Goal: Check status: Check status

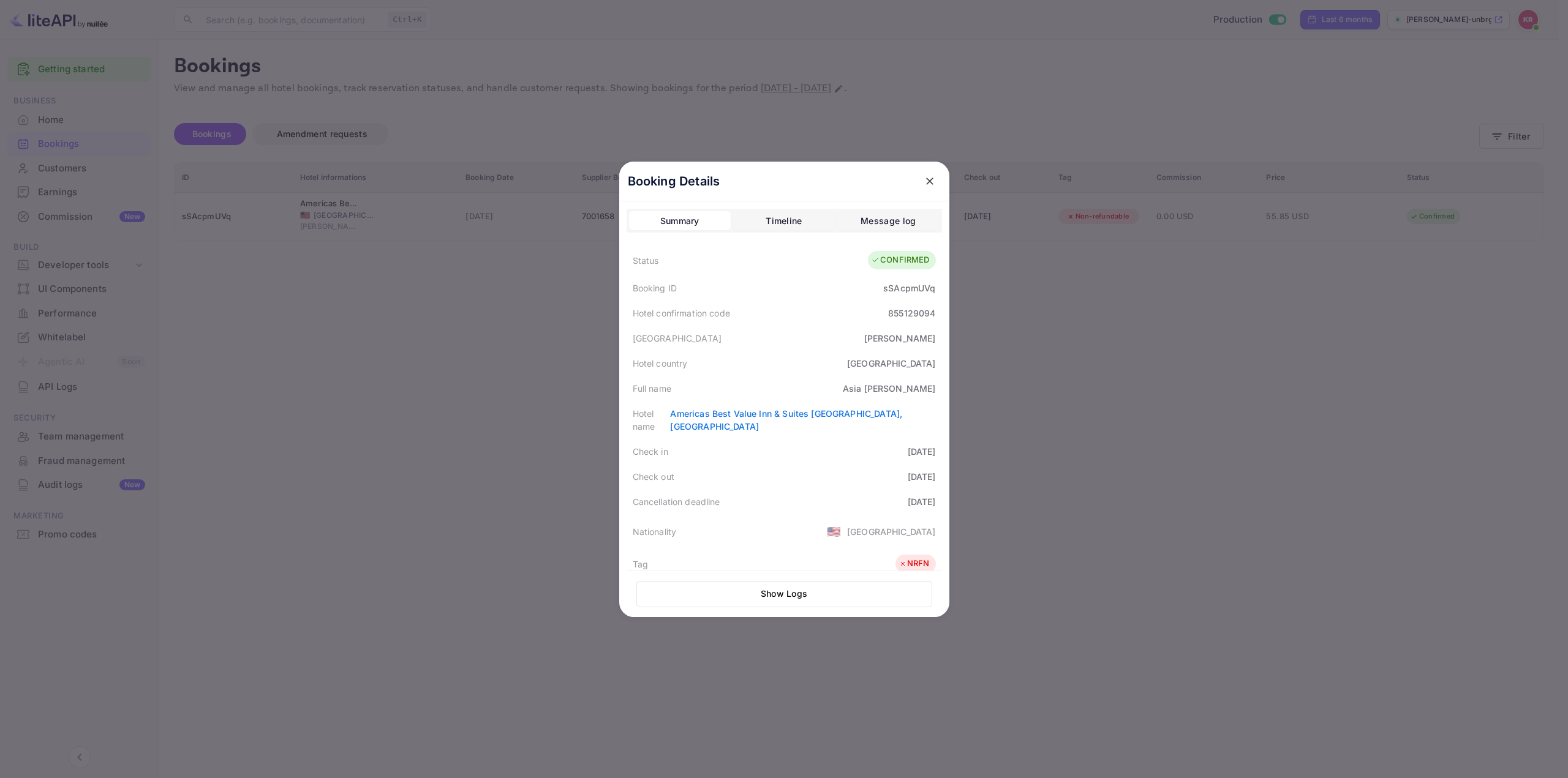
click at [924, 178] on icon "close" at bounding box center [930, 181] width 12 height 12
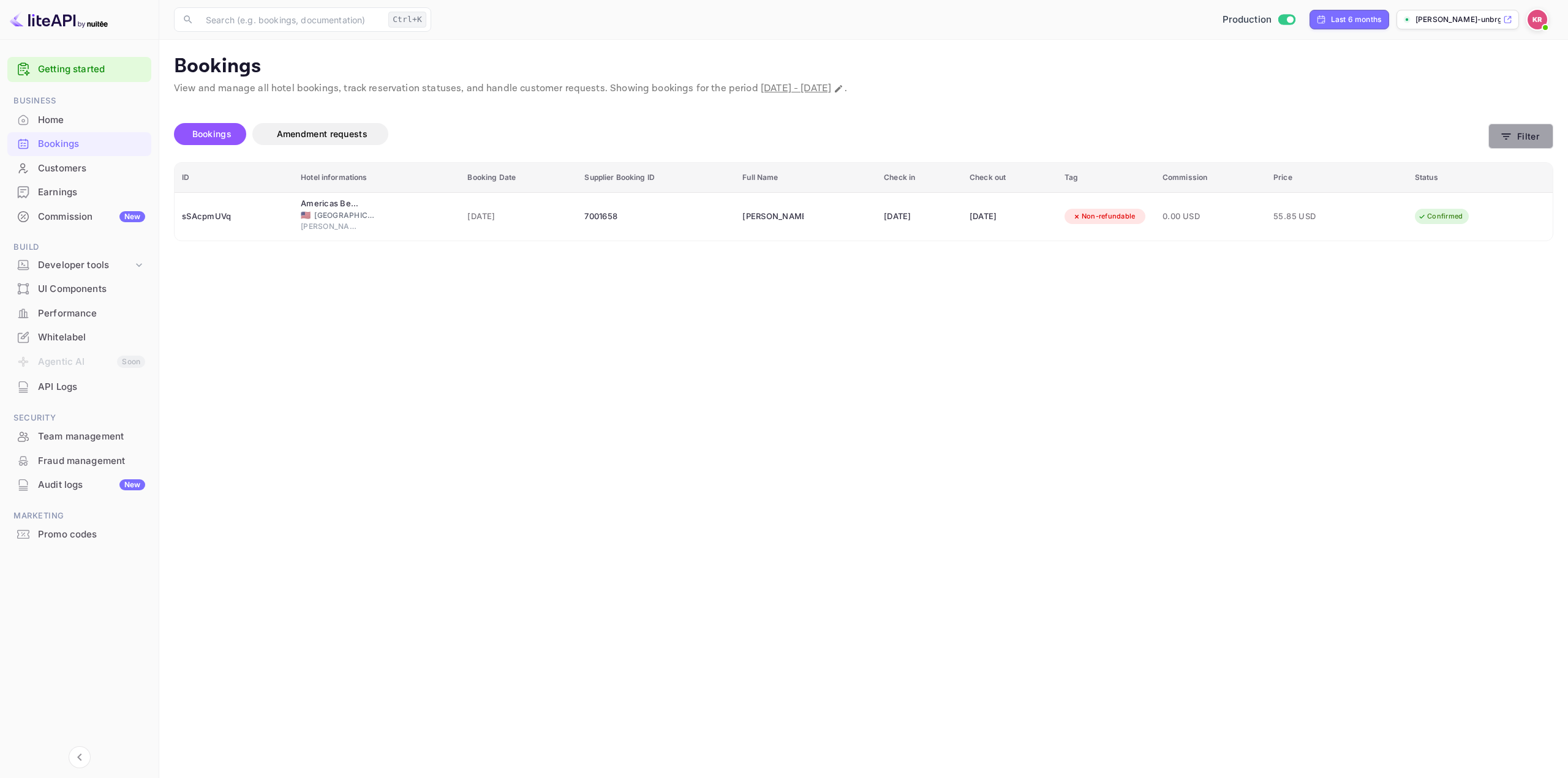
click at [1522, 128] on button "Filter" at bounding box center [1521, 136] width 65 height 25
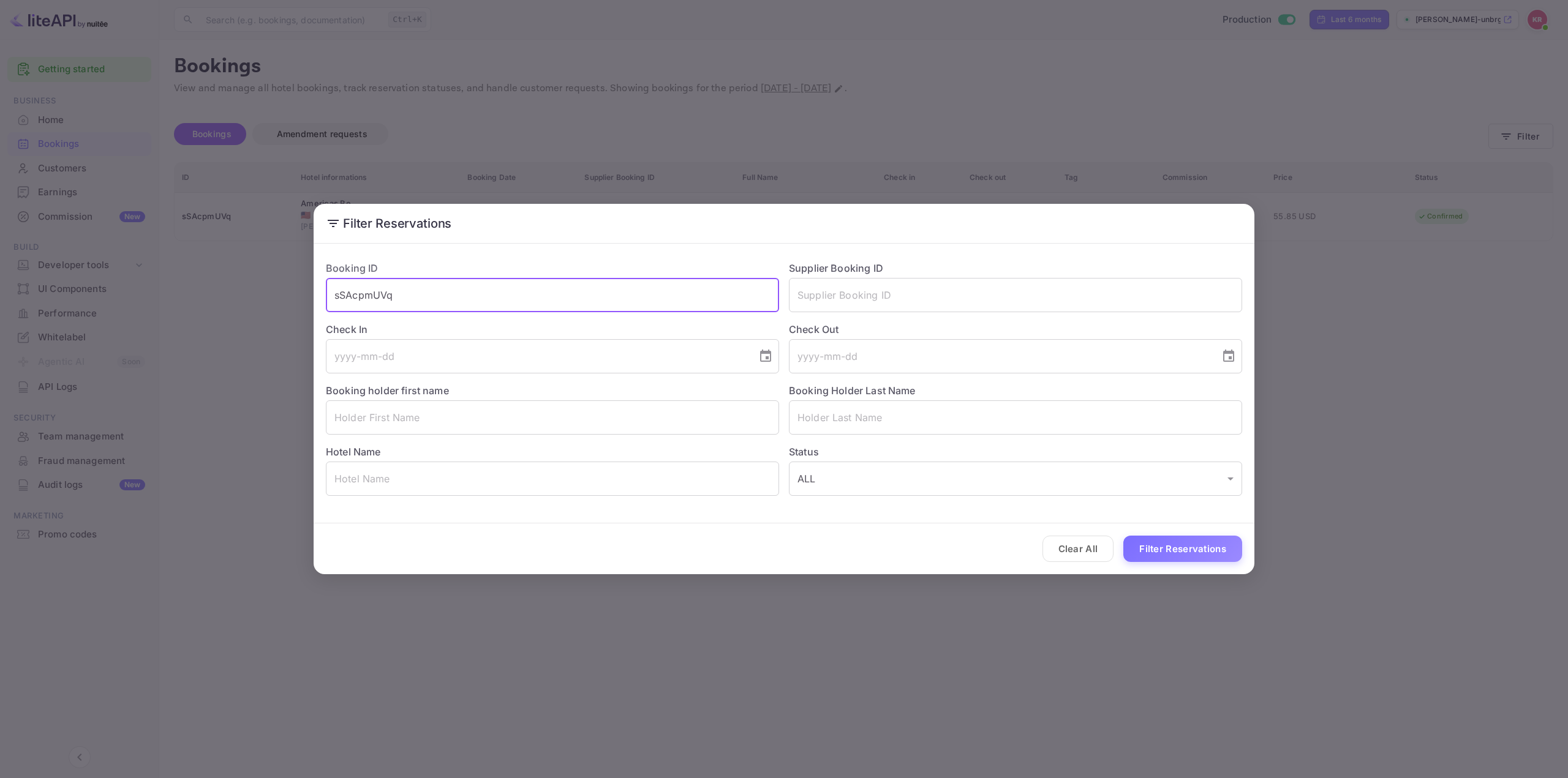
drag, startPoint x: 460, startPoint y: 300, endPoint x: 117, endPoint y: 307, distance: 343.1
click at [133, 307] on div "Filter Reservations Booking ID sSAcpmUVq ​ Supplier Booking ID ​ Check In ​ Che…" at bounding box center [784, 389] width 1568 height 778
paste input "j17yhtTZM"
type input "j17yhtTZM"
click at [1145, 553] on button "Filter Reservations" at bounding box center [1183, 549] width 119 height 26
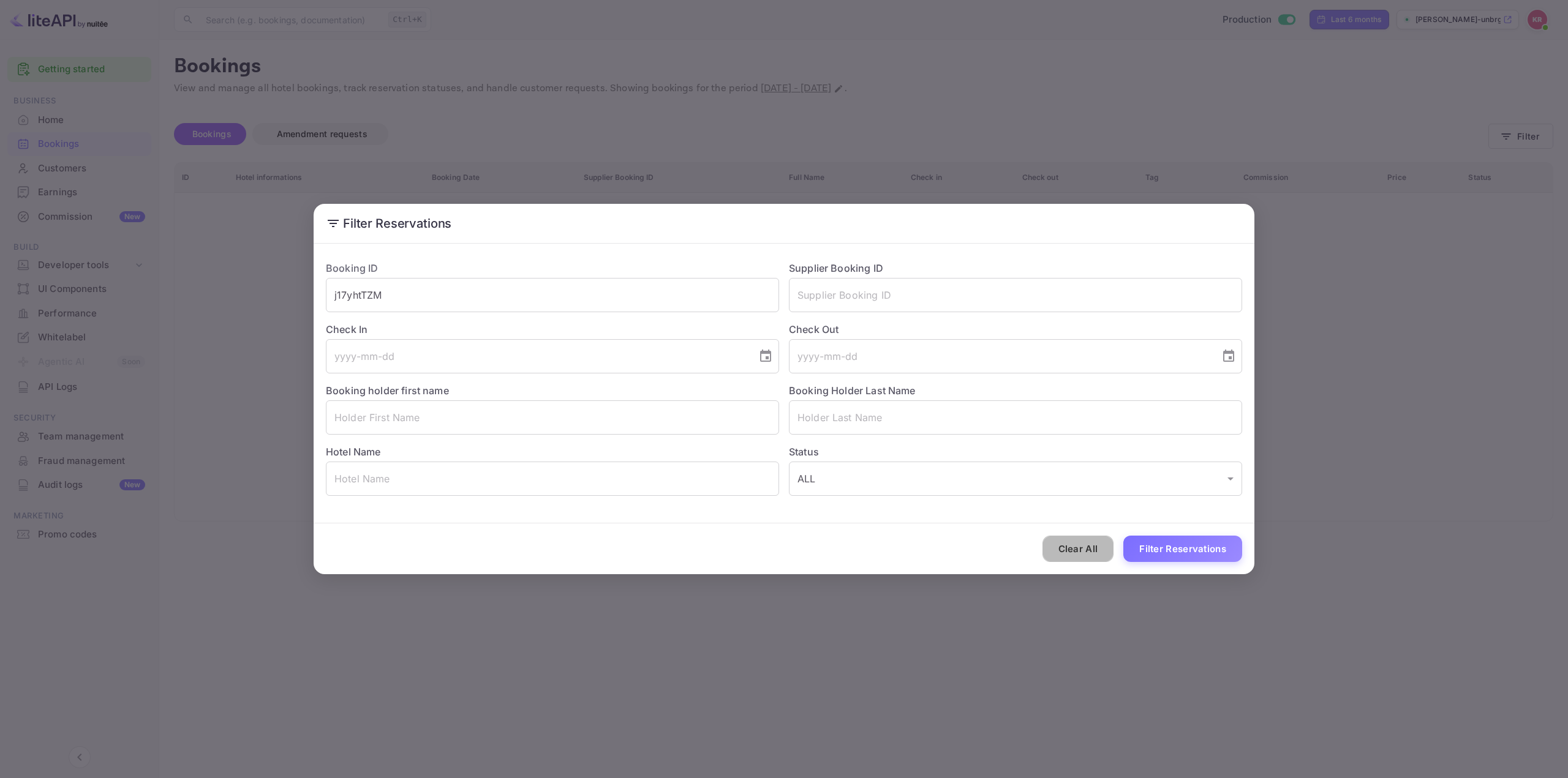
click at [1077, 554] on button "Clear All" at bounding box center [1079, 549] width 72 height 26
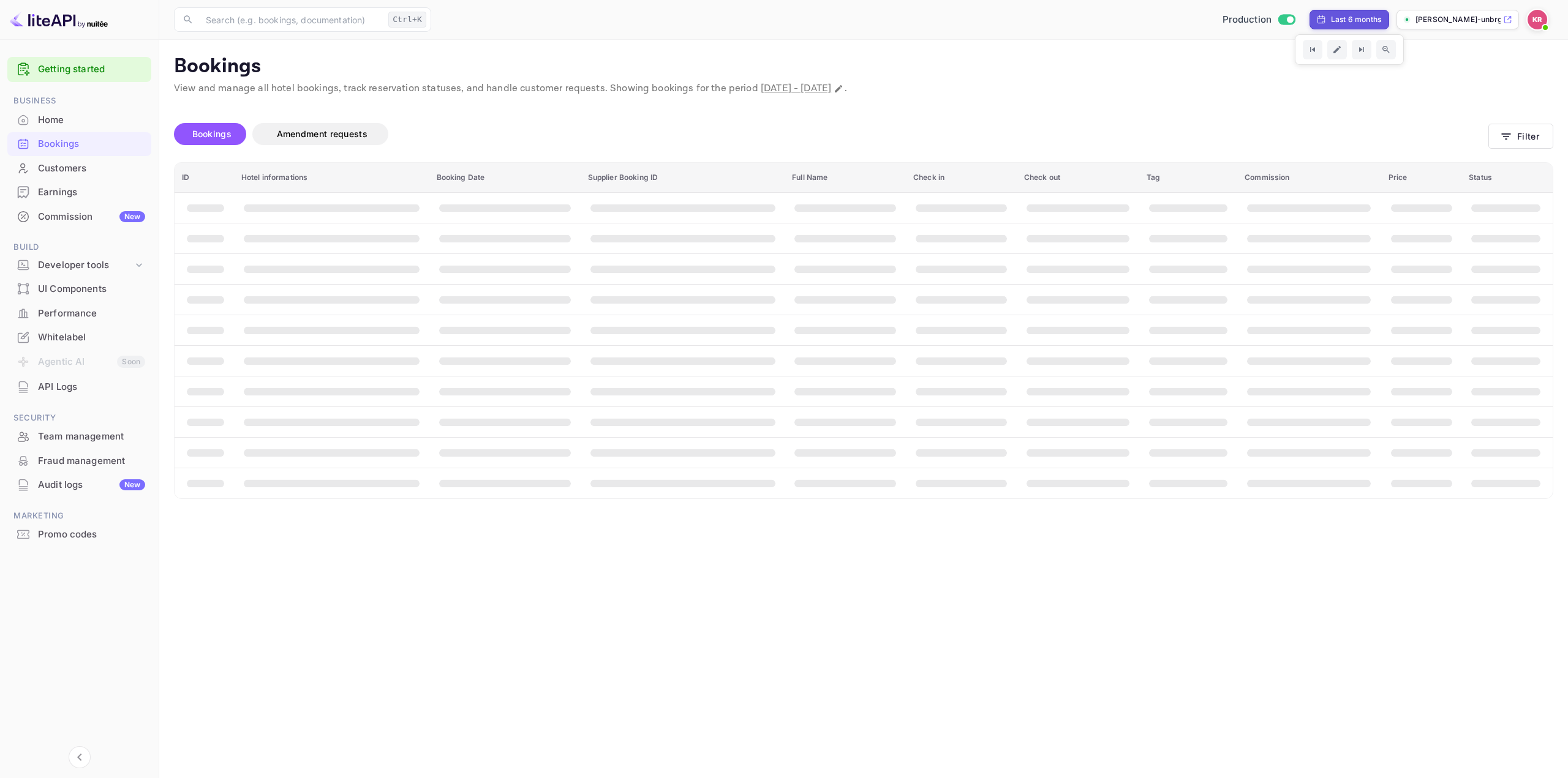
click at [1347, 17] on div "Last 6 months" at bounding box center [1356, 19] width 50 height 11
select select "2"
select select "2025"
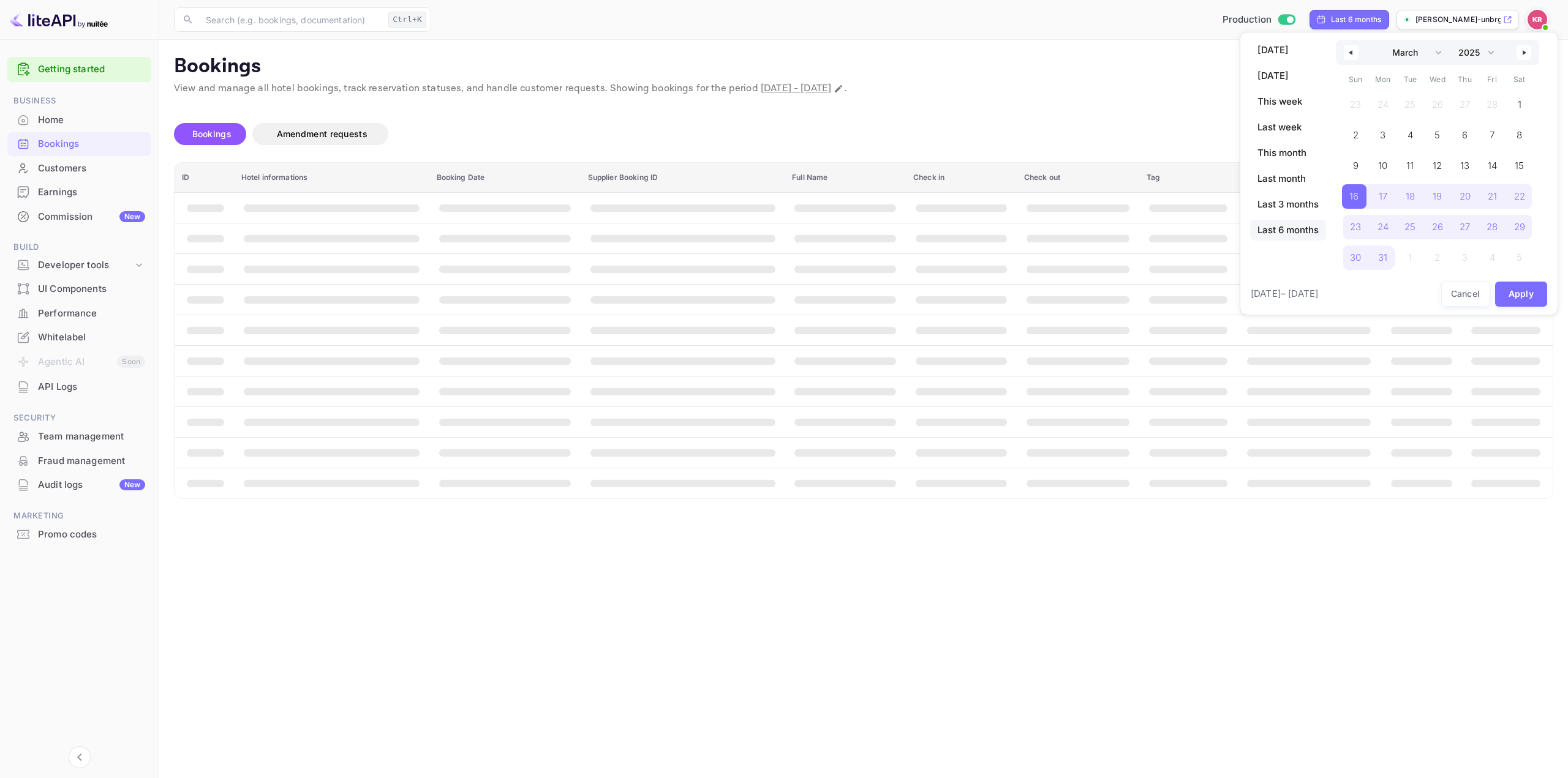
click at [1354, 52] on button "button" at bounding box center [1351, 52] width 14 height 14
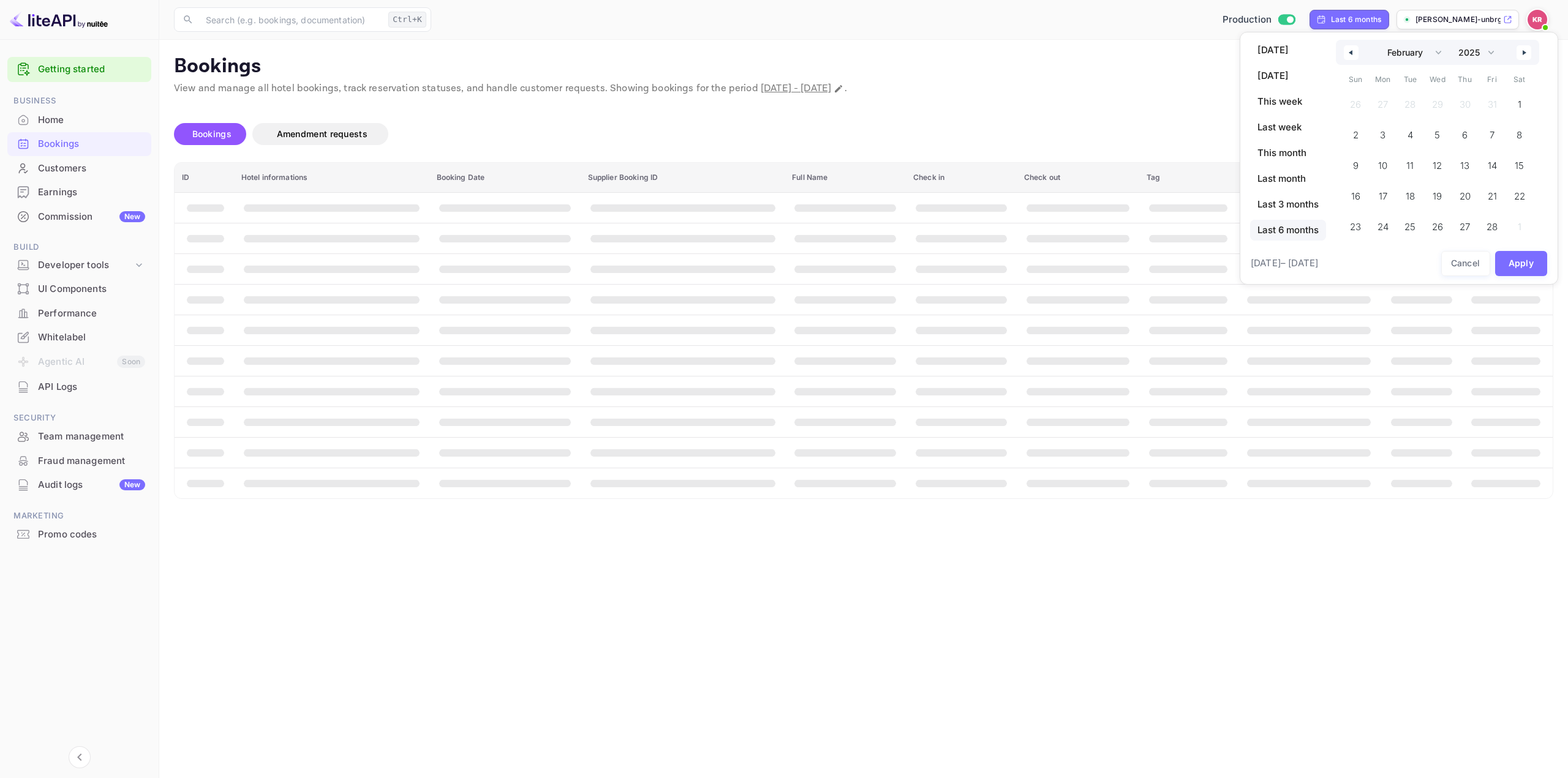
click at [1354, 52] on button "button" at bounding box center [1351, 52] width 14 height 14
click at [1433, 103] on span "1" at bounding box center [1438, 105] width 28 height 25
click at [1280, 231] on span "Last 6 months" at bounding box center [1288, 230] width 76 height 21
select select "2"
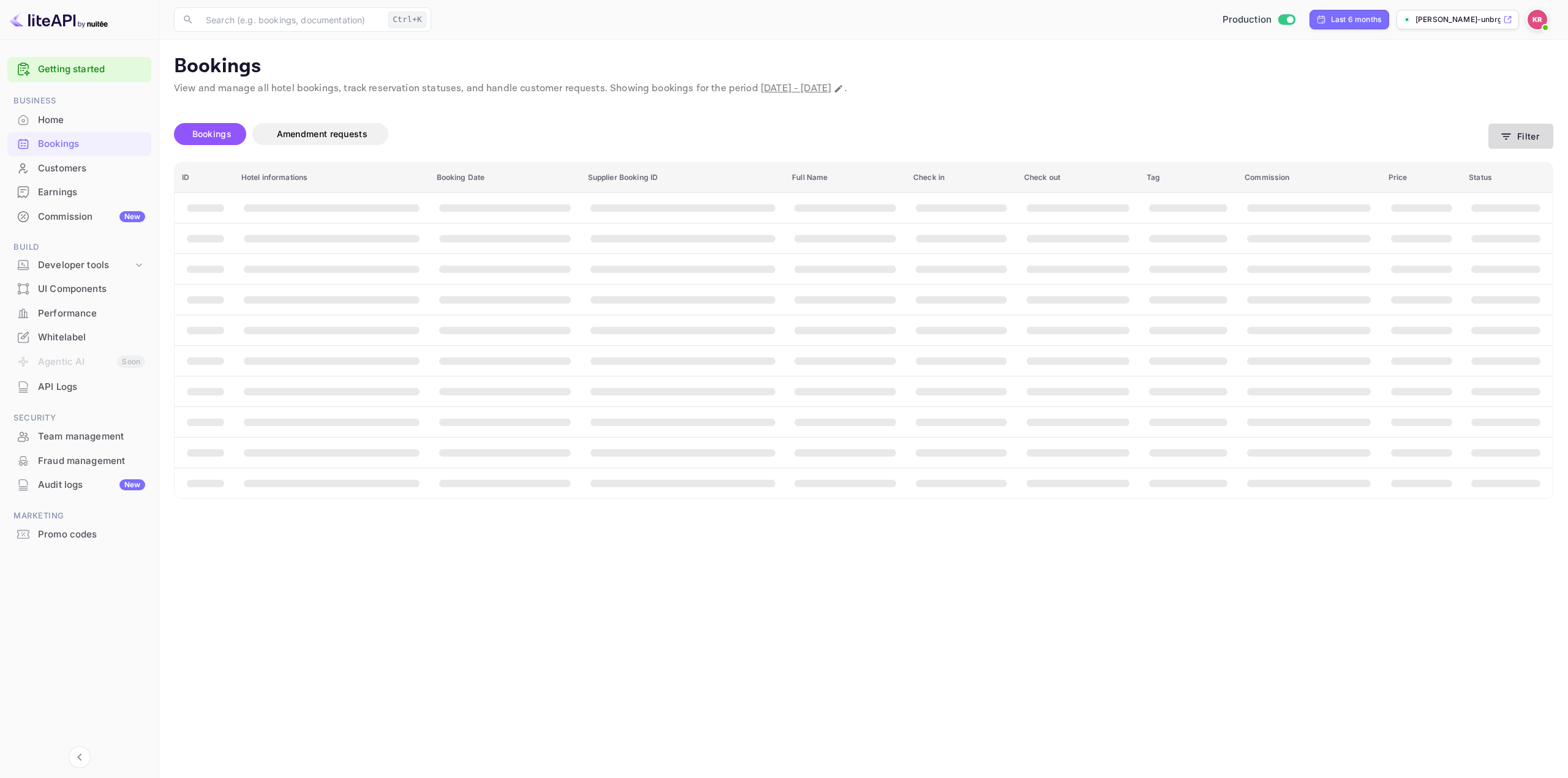
click at [1524, 133] on button "Filter" at bounding box center [1521, 136] width 65 height 25
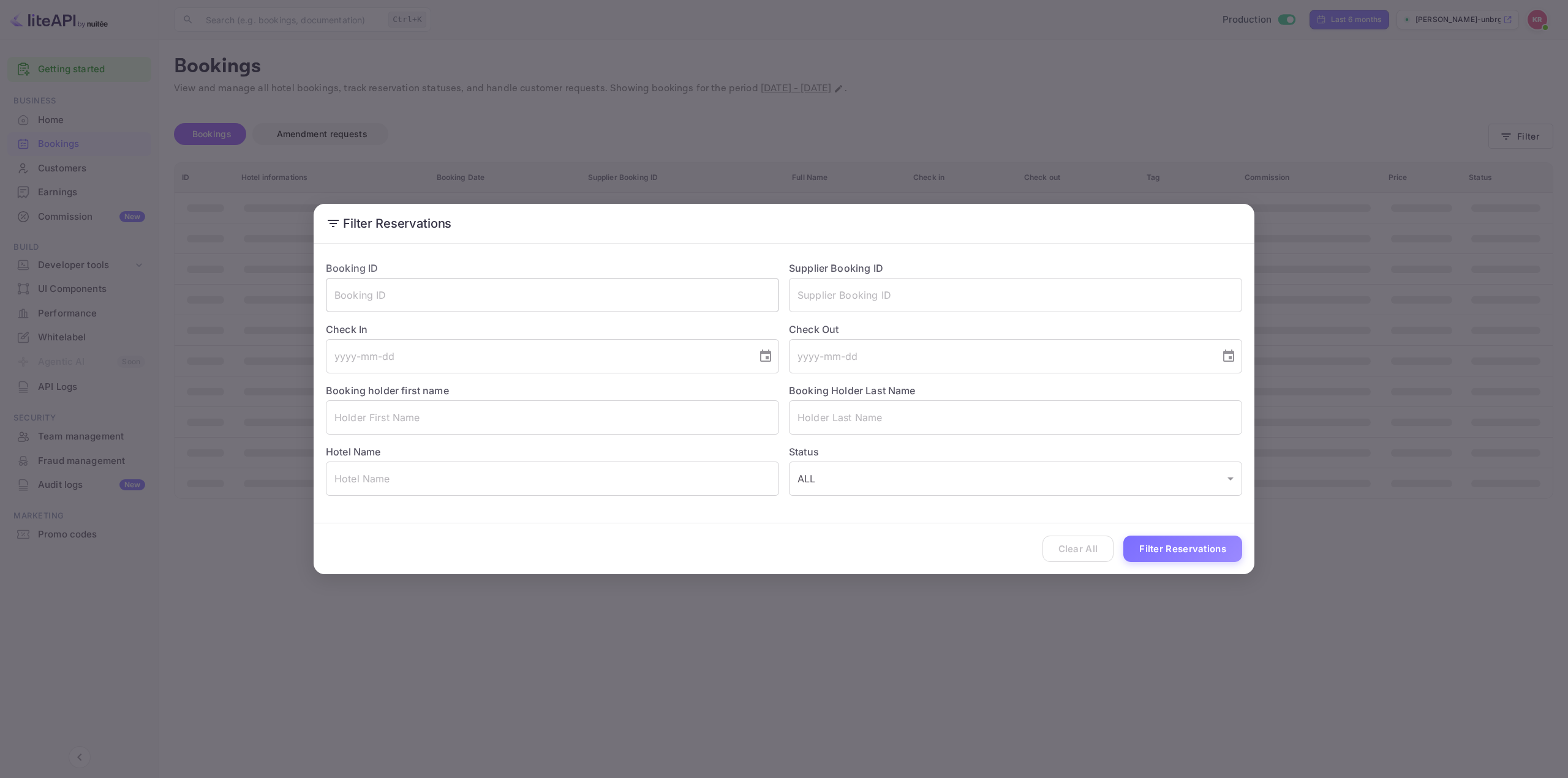
click at [518, 290] on input "text" at bounding box center [552, 295] width 453 height 34
paste input "j17yhtTZM"
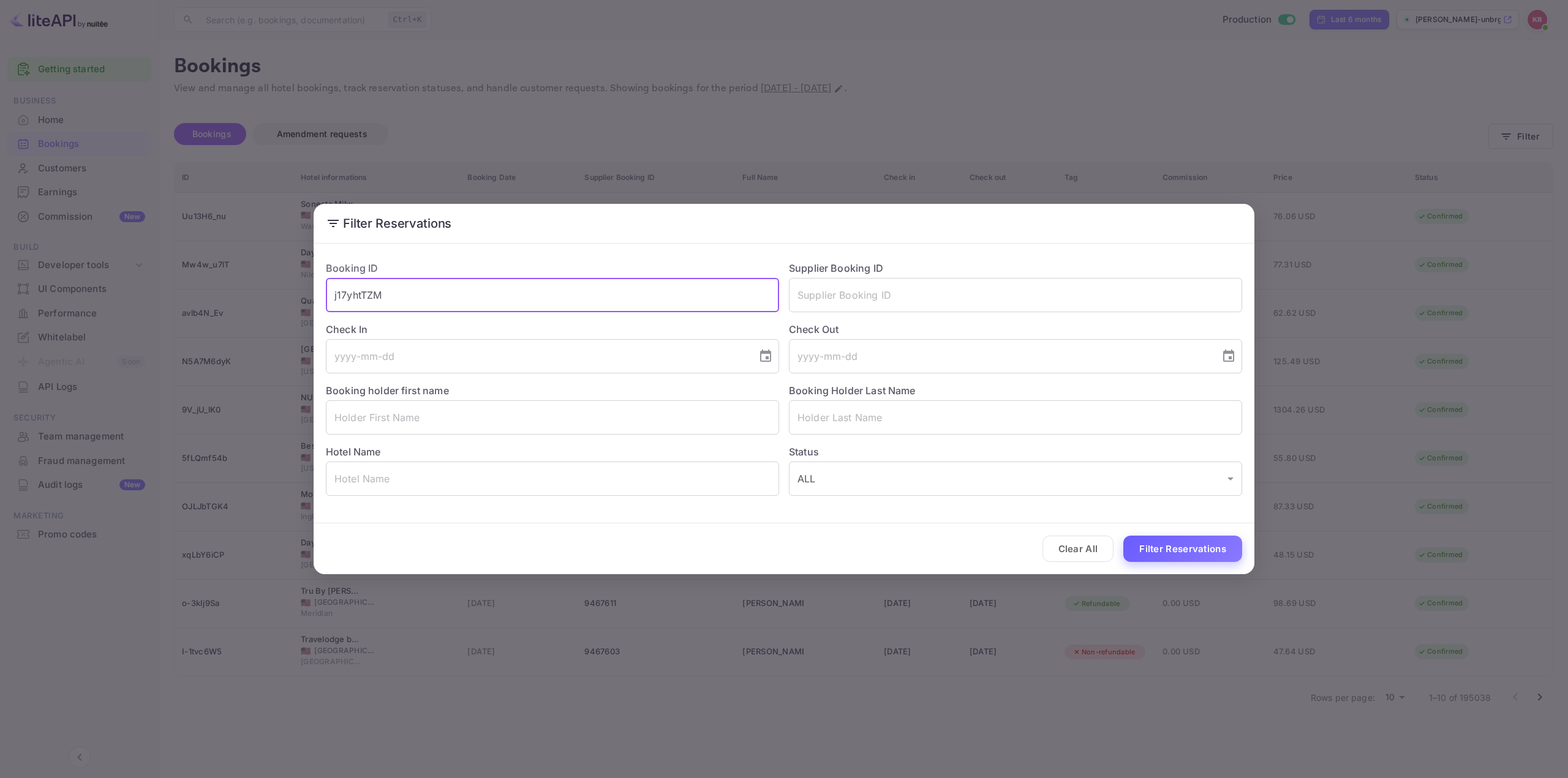
type input "j17yhtTZM"
click at [1168, 548] on button "Filter Reservations" at bounding box center [1183, 549] width 119 height 26
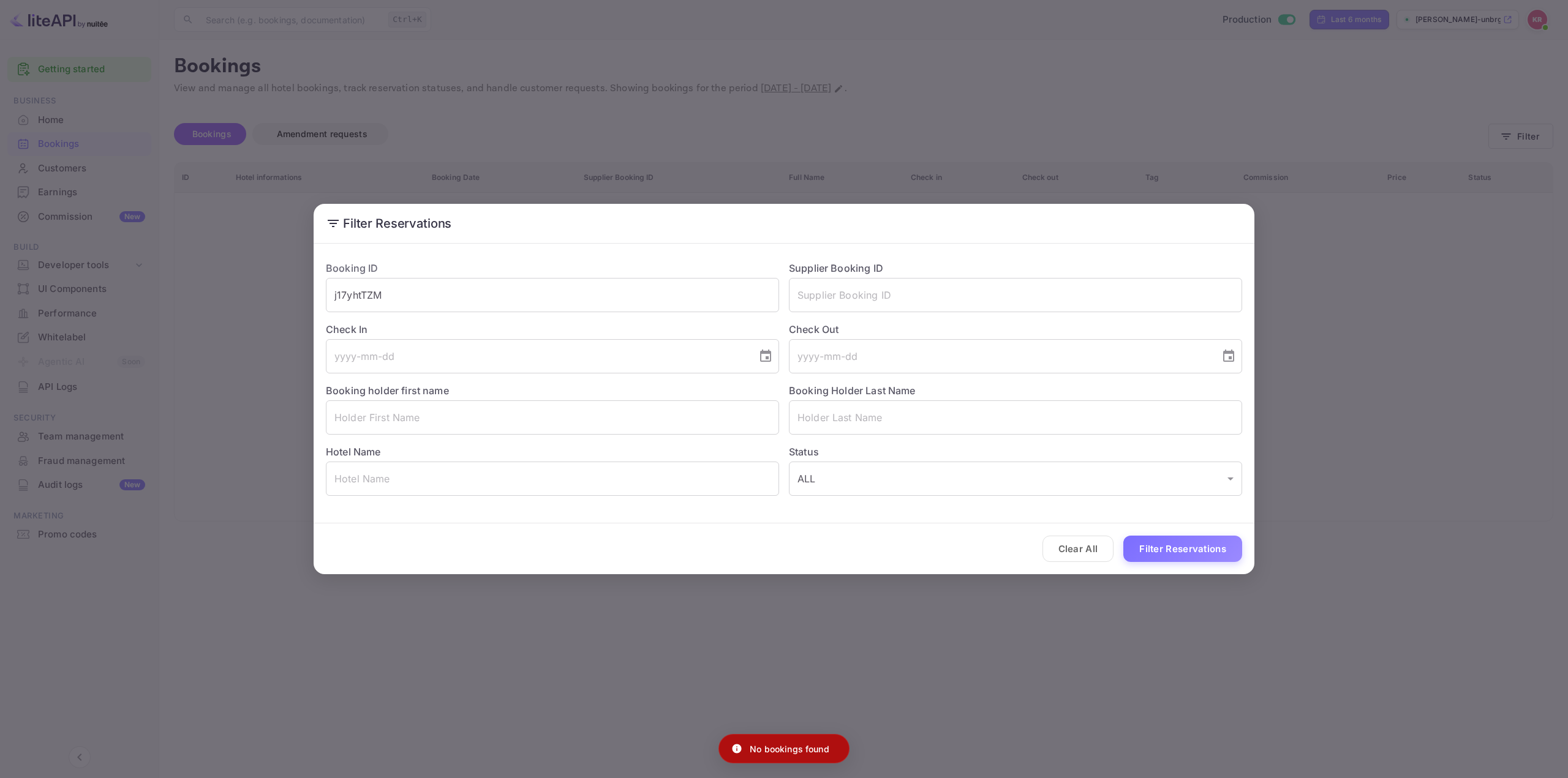
click at [856, 157] on div "Filter Reservations Booking ID j17yhtTZM ​ Supplier Booking ID ​ Check In ​ Che…" at bounding box center [784, 389] width 1568 height 778
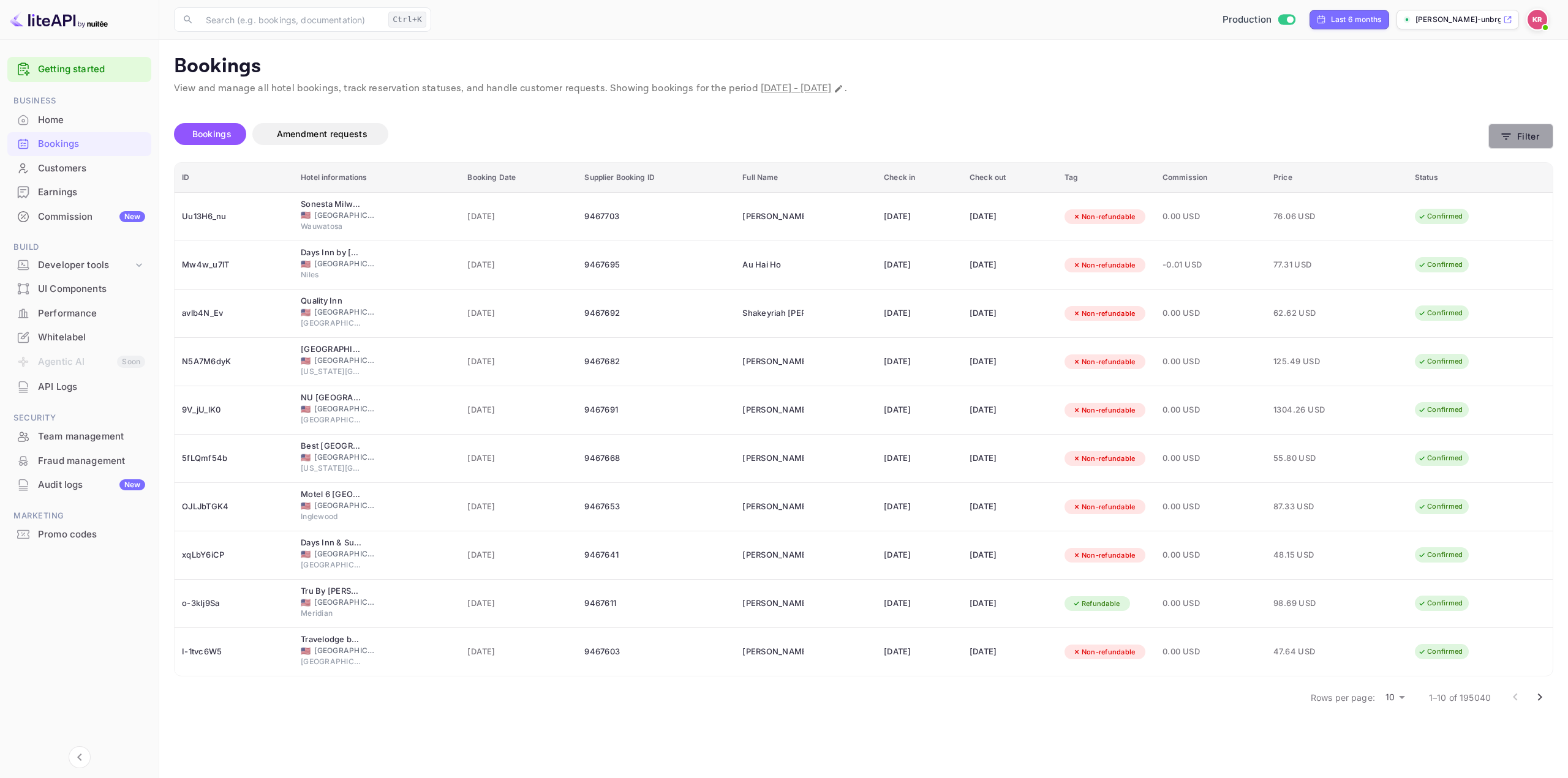
click at [1517, 139] on button "Filter" at bounding box center [1521, 136] width 65 height 25
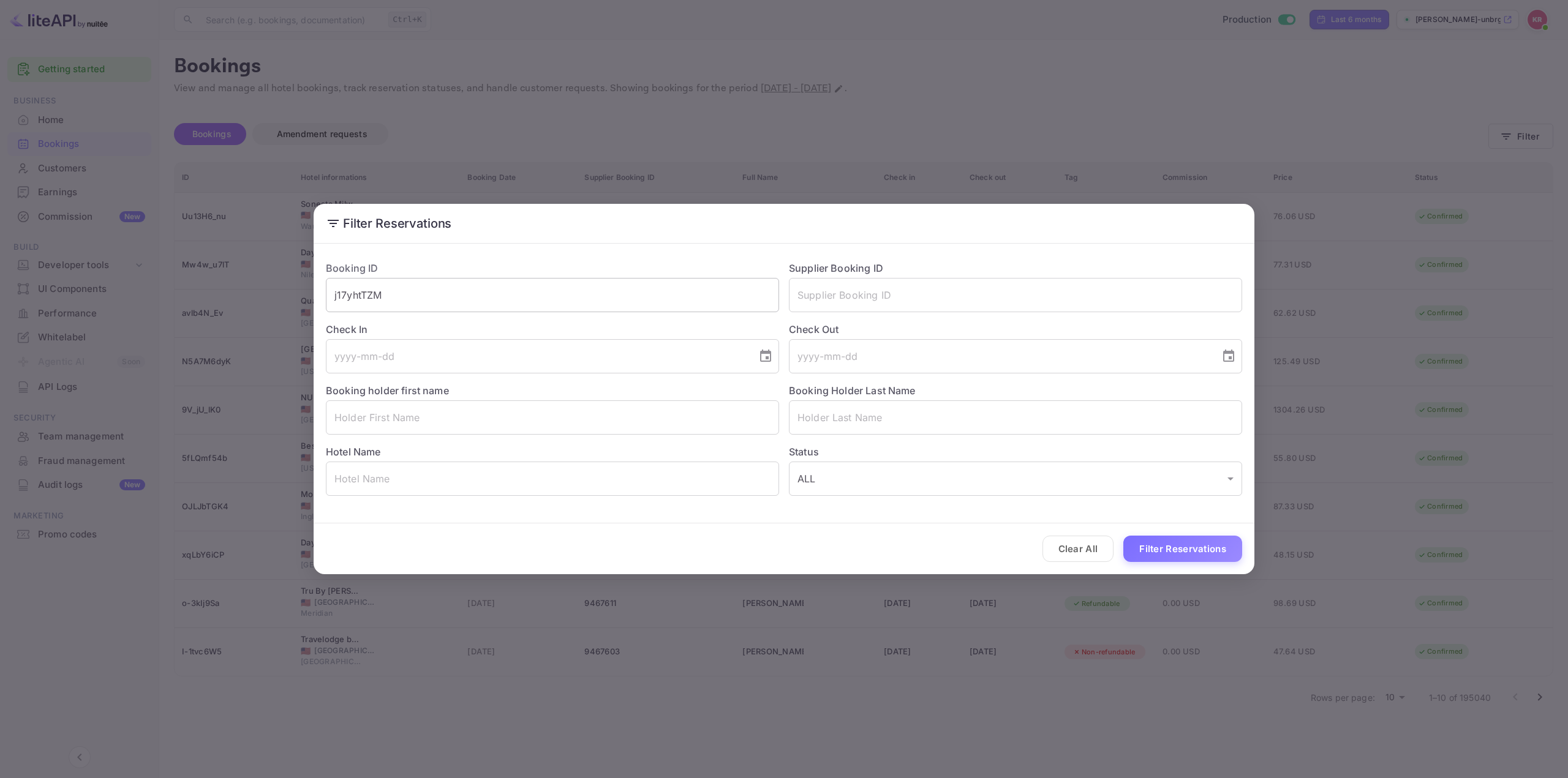
click at [392, 297] on input "j17yhtTZM" at bounding box center [552, 295] width 453 height 34
click at [1181, 553] on button "Filter Reservations" at bounding box center [1183, 549] width 119 height 26
click at [954, 128] on div "Filter Reservations Booking ID j17yhtTZM ​ Supplier Booking ID ​ Check In ​ Che…" at bounding box center [784, 389] width 1568 height 778
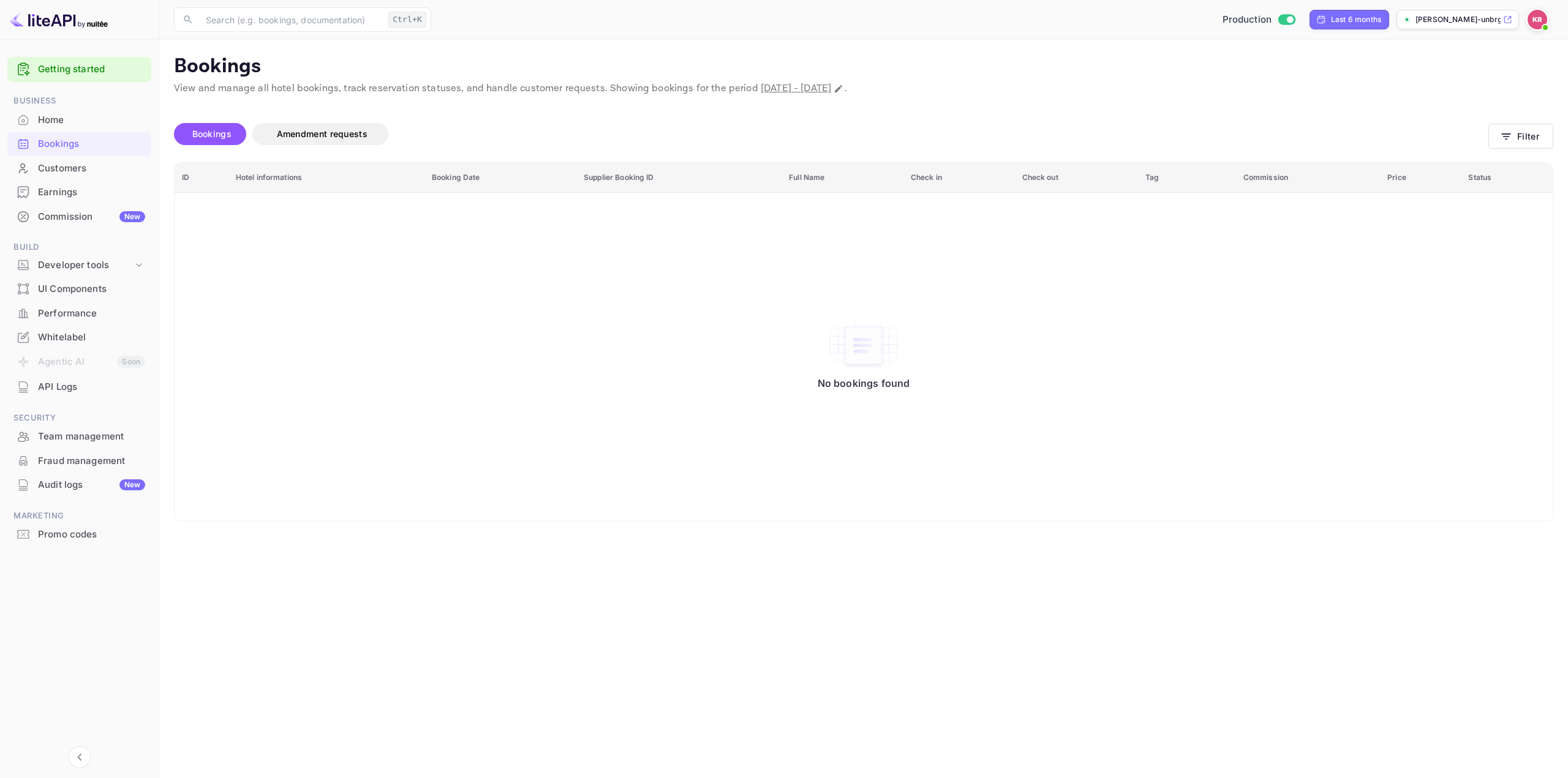
click at [832, 88] on span "[DATE] - [DATE]" at bounding box center [796, 88] width 70 height 13
click at [224, 135] on span "Bookings" at bounding box center [212, 133] width 39 height 10
click at [1513, 130] on button "Filter" at bounding box center [1521, 136] width 65 height 25
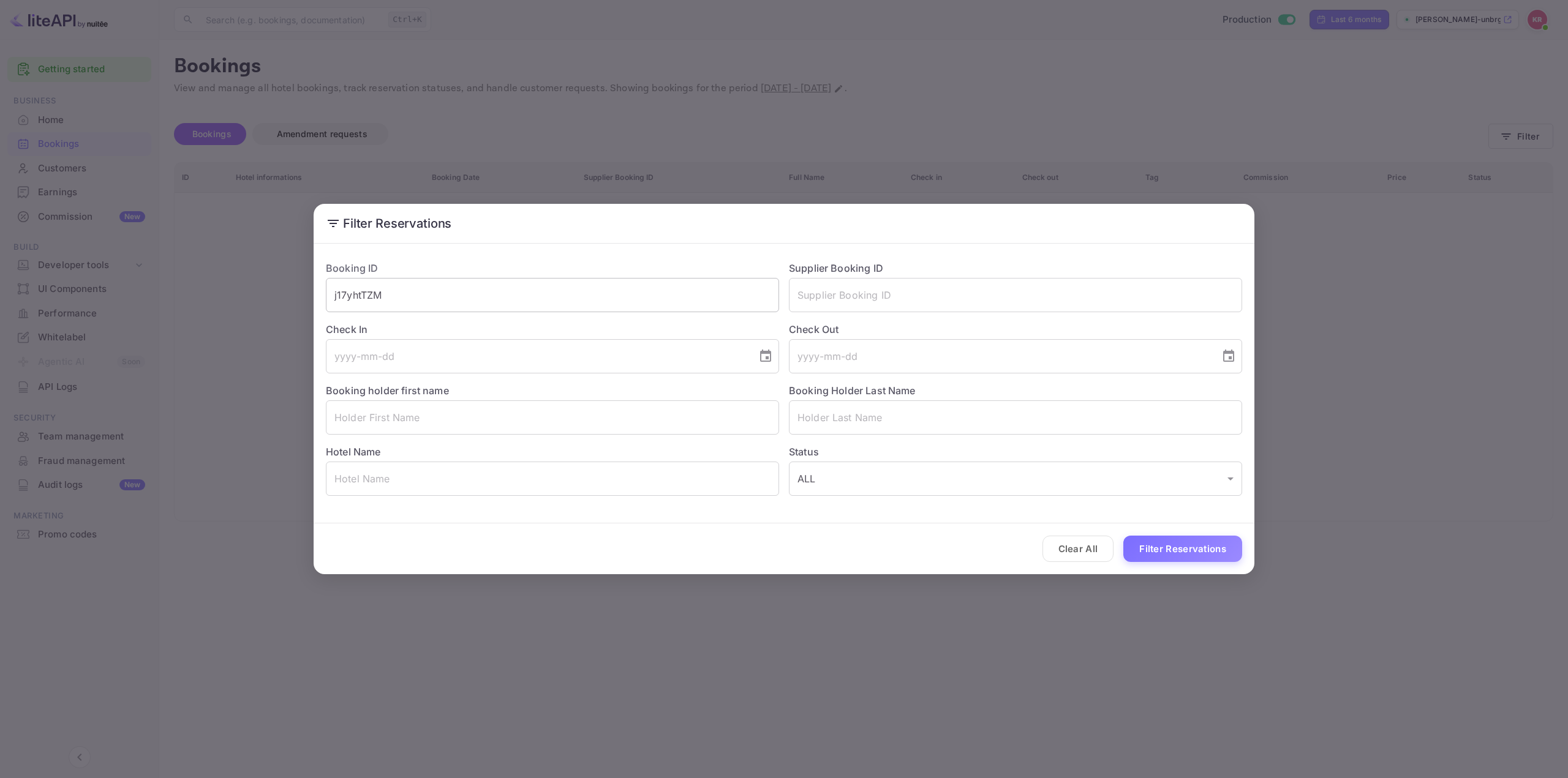
click at [451, 297] on input "j17yhtTZM" at bounding box center [552, 295] width 453 height 34
drag, startPoint x: 451, startPoint y: 297, endPoint x: 272, endPoint y: 292, distance: 179.1
click at [272, 292] on div "Filter Reservations Booking ID j17yhtTZM ​ Supplier Booking ID ​ Check In ​ Che…" at bounding box center [784, 389] width 1568 height 778
click at [1169, 552] on button "Filter Reservations" at bounding box center [1183, 549] width 119 height 26
click at [1026, 597] on div "Filter Reservations Booking ID j17yhtTZM ​ Supplier Booking ID ​ Check In ​ Che…" at bounding box center [784, 389] width 1568 height 778
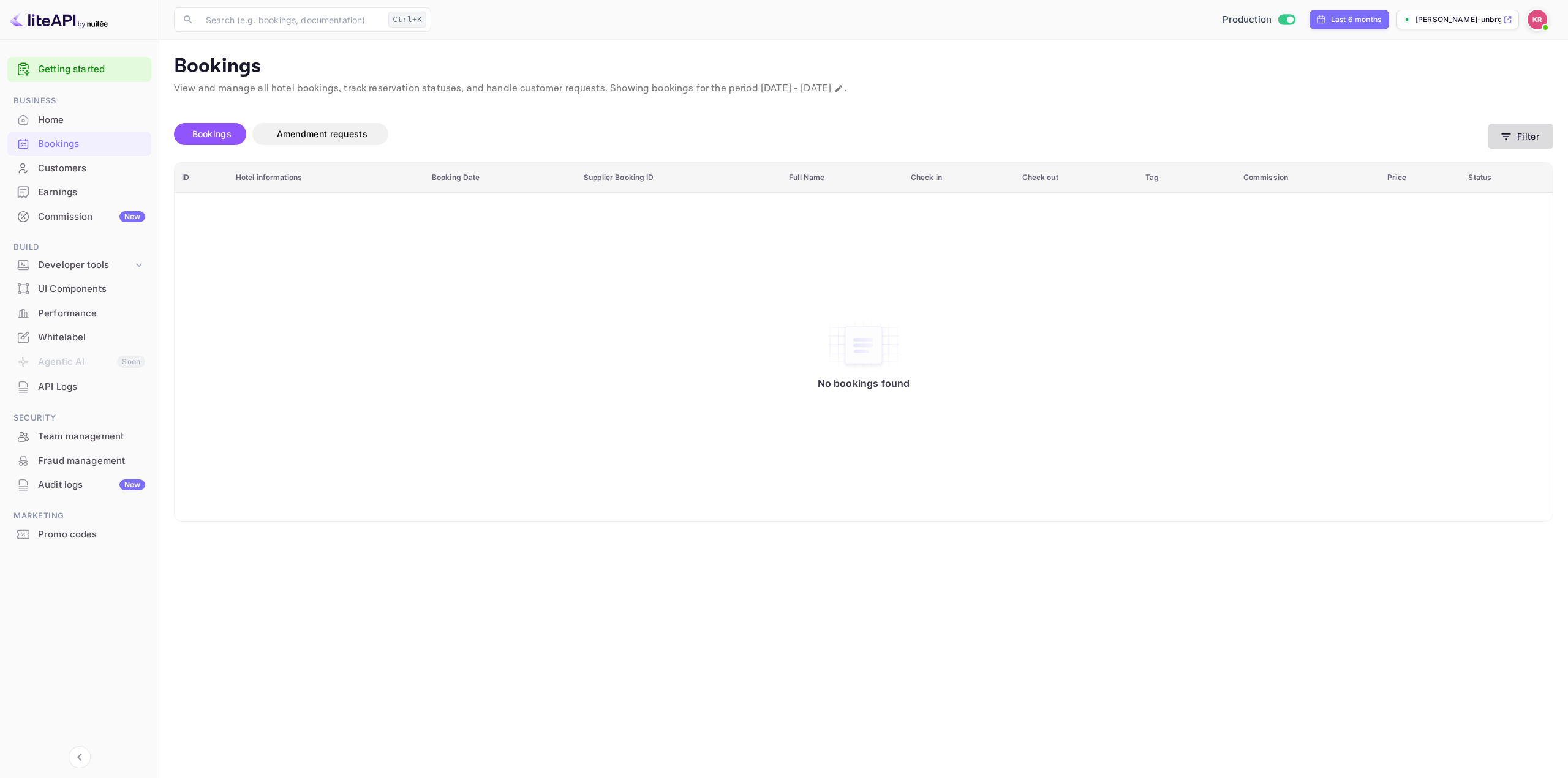
click at [1518, 126] on button "Filter" at bounding box center [1521, 136] width 65 height 25
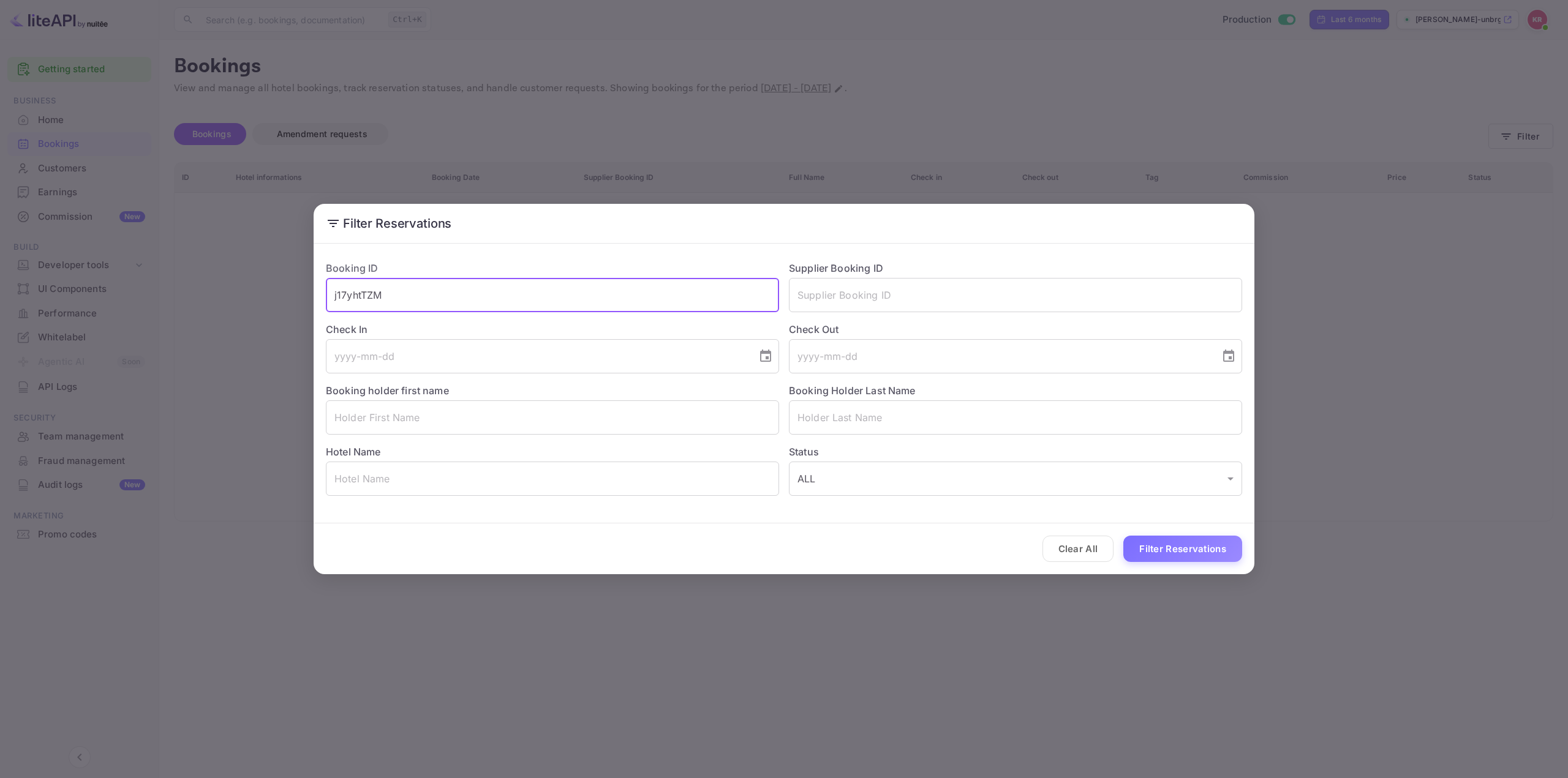
drag, startPoint x: 479, startPoint y: 294, endPoint x: 105, endPoint y: 285, distance: 374.1
click at [133, 287] on div "Filter Reservations Booking ID j17yhtTZM ​ Supplier Booking ID ​ Check In ​ Che…" at bounding box center [784, 389] width 1568 height 778
click at [1170, 555] on button "Filter Reservations" at bounding box center [1183, 549] width 119 height 26
click at [1284, 501] on div "Filter Reservations Booking ID j17yhtTZM ​ Supplier Booking ID ​ Check In ​ Che…" at bounding box center [784, 389] width 1568 height 778
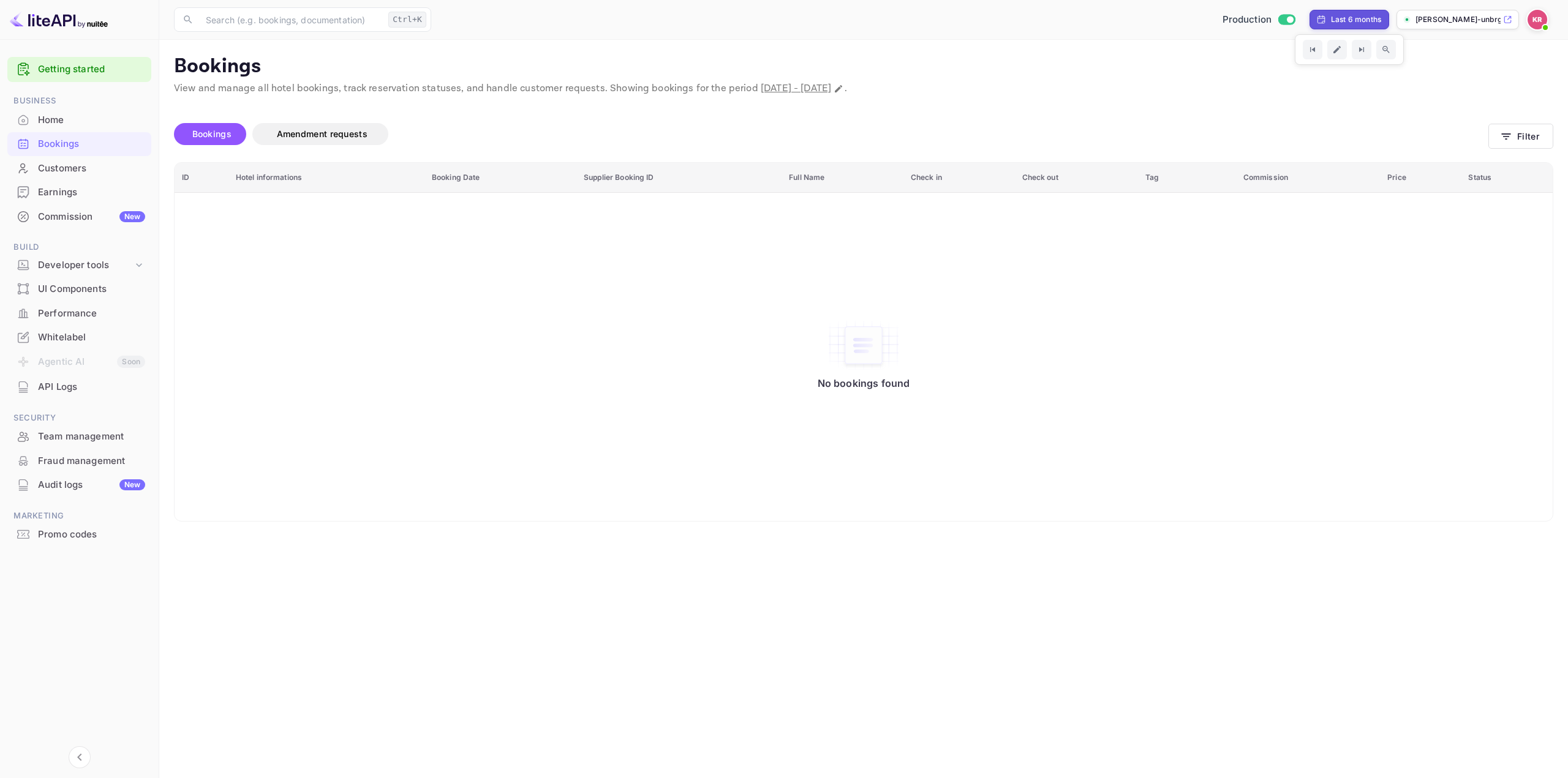
click at [1368, 18] on div "Last 6 months" at bounding box center [1356, 19] width 50 height 11
select select "2"
select select "2025"
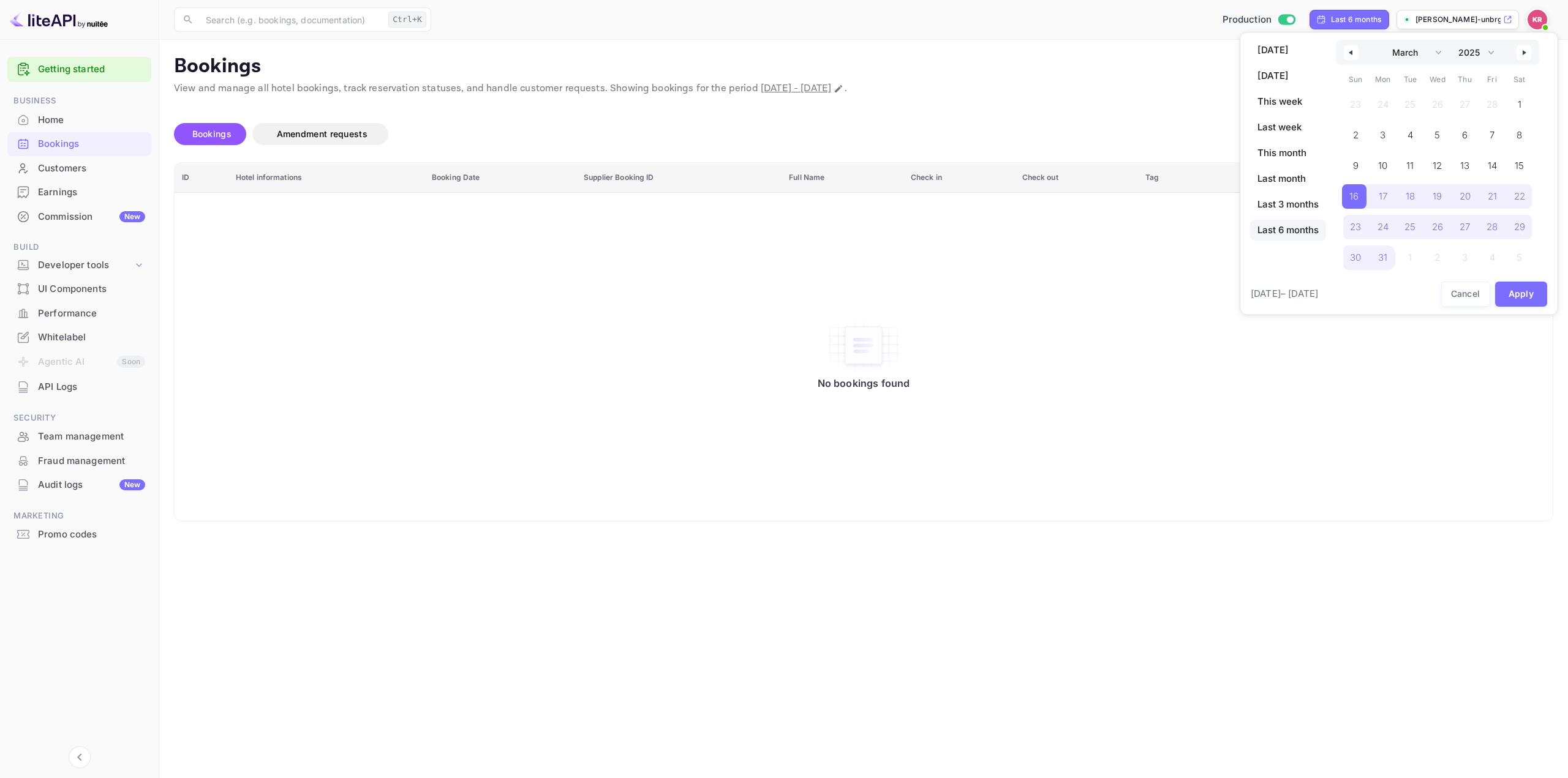
click at [1351, 52] on icon "button" at bounding box center [1349, 52] width 6 height 5
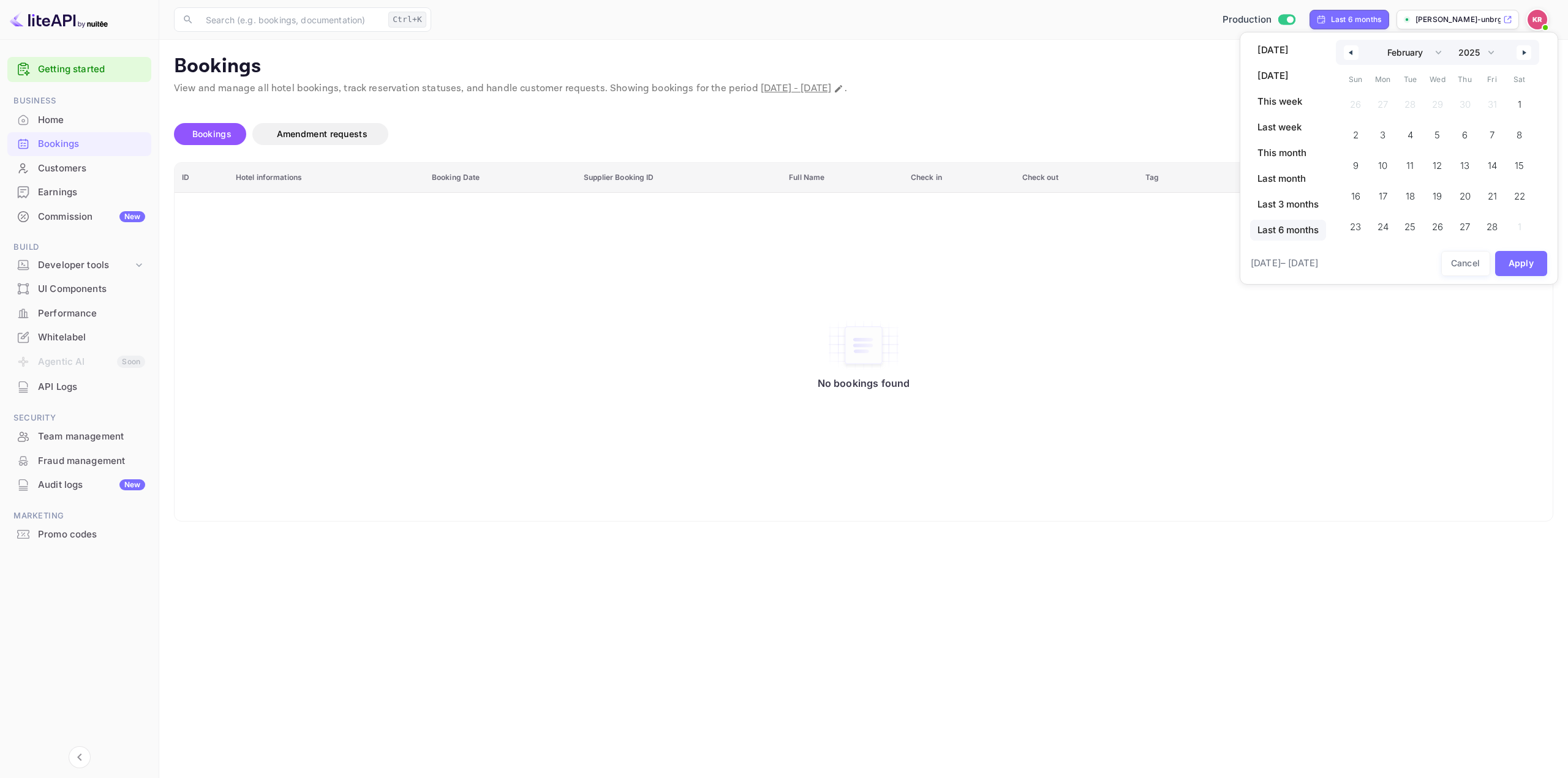
click at [1351, 52] on icon "button" at bounding box center [1349, 52] width 6 height 5
select select "11"
select select "2024"
click at [1351, 52] on icon "button" at bounding box center [1349, 52] width 6 height 5
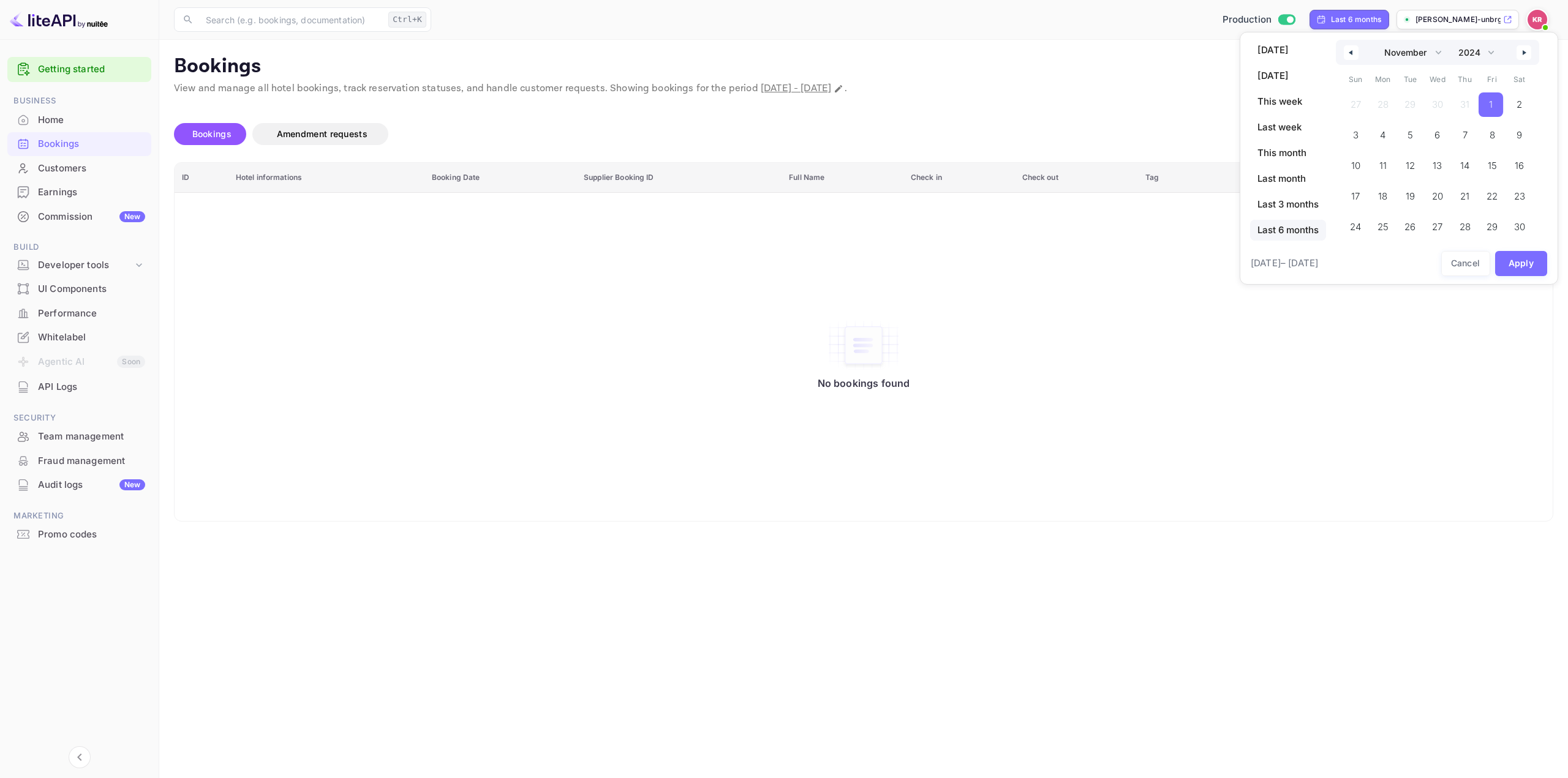
click at [1493, 106] on span "1" at bounding box center [1491, 105] width 3 height 22
click at [1525, 54] on icon "button" at bounding box center [1526, 52] width 6 height 5
click at [1525, 52] on icon "button" at bounding box center [1526, 52] width 6 height 5
select select "0"
select select "2025"
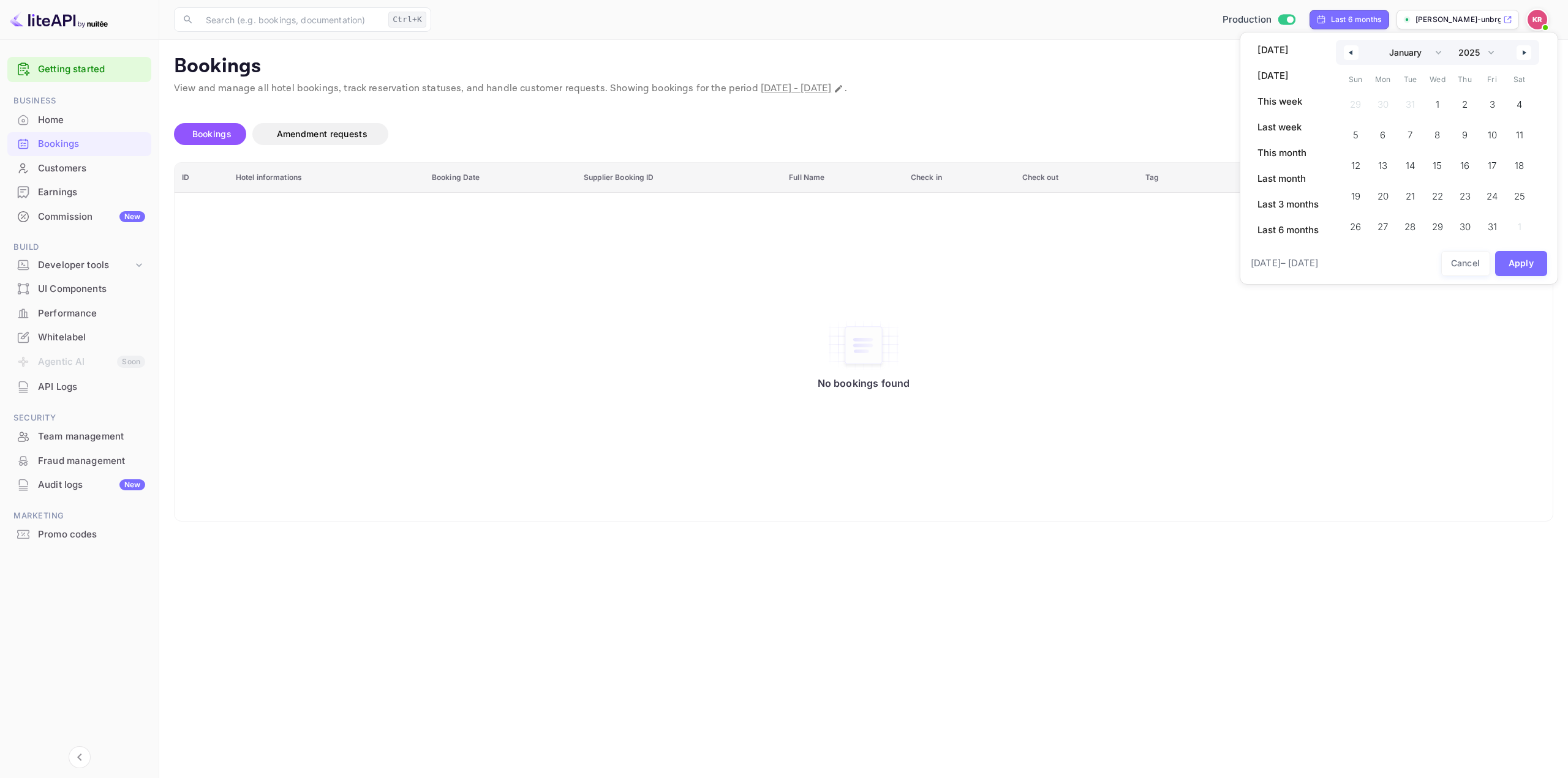
click at [1525, 52] on icon "button" at bounding box center [1526, 52] width 6 height 5
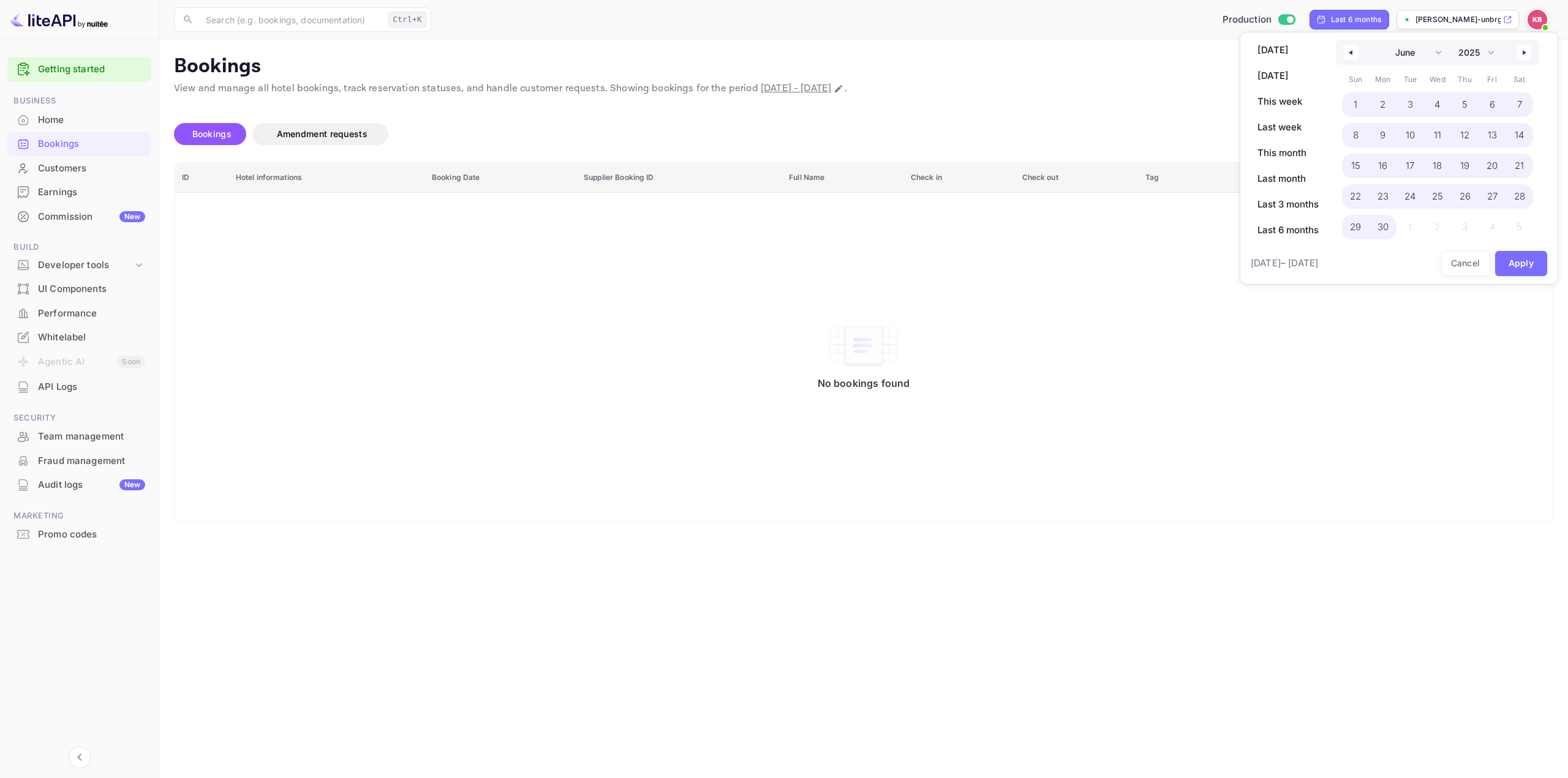
click at [1383, 222] on span "30" at bounding box center [1383, 227] width 11 height 22
select select "10"
select select "2024"
click at [1533, 269] on button "Apply" at bounding box center [1522, 263] width 52 height 25
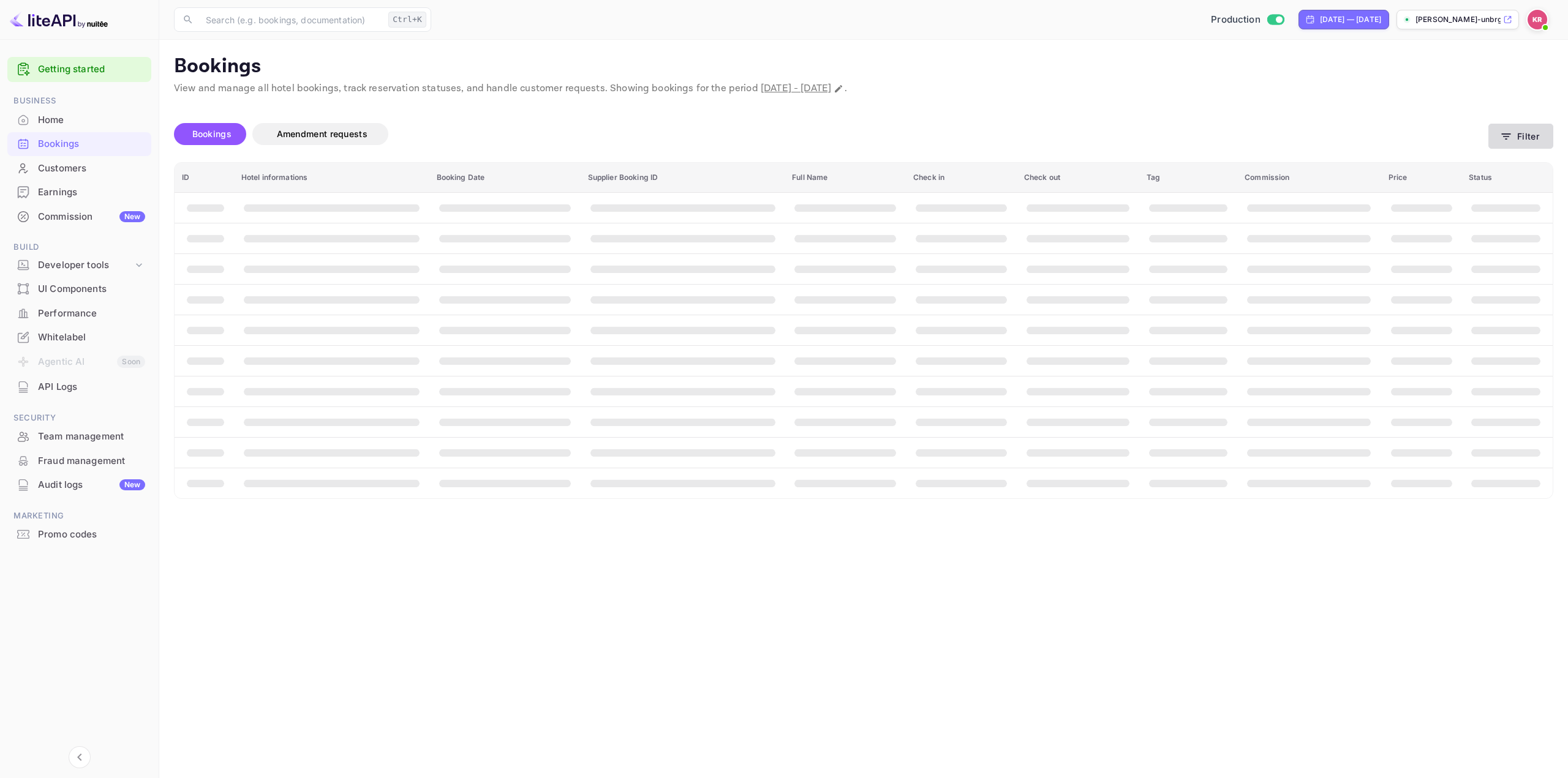
click at [1515, 134] on button "Filter" at bounding box center [1521, 136] width 65 height 25
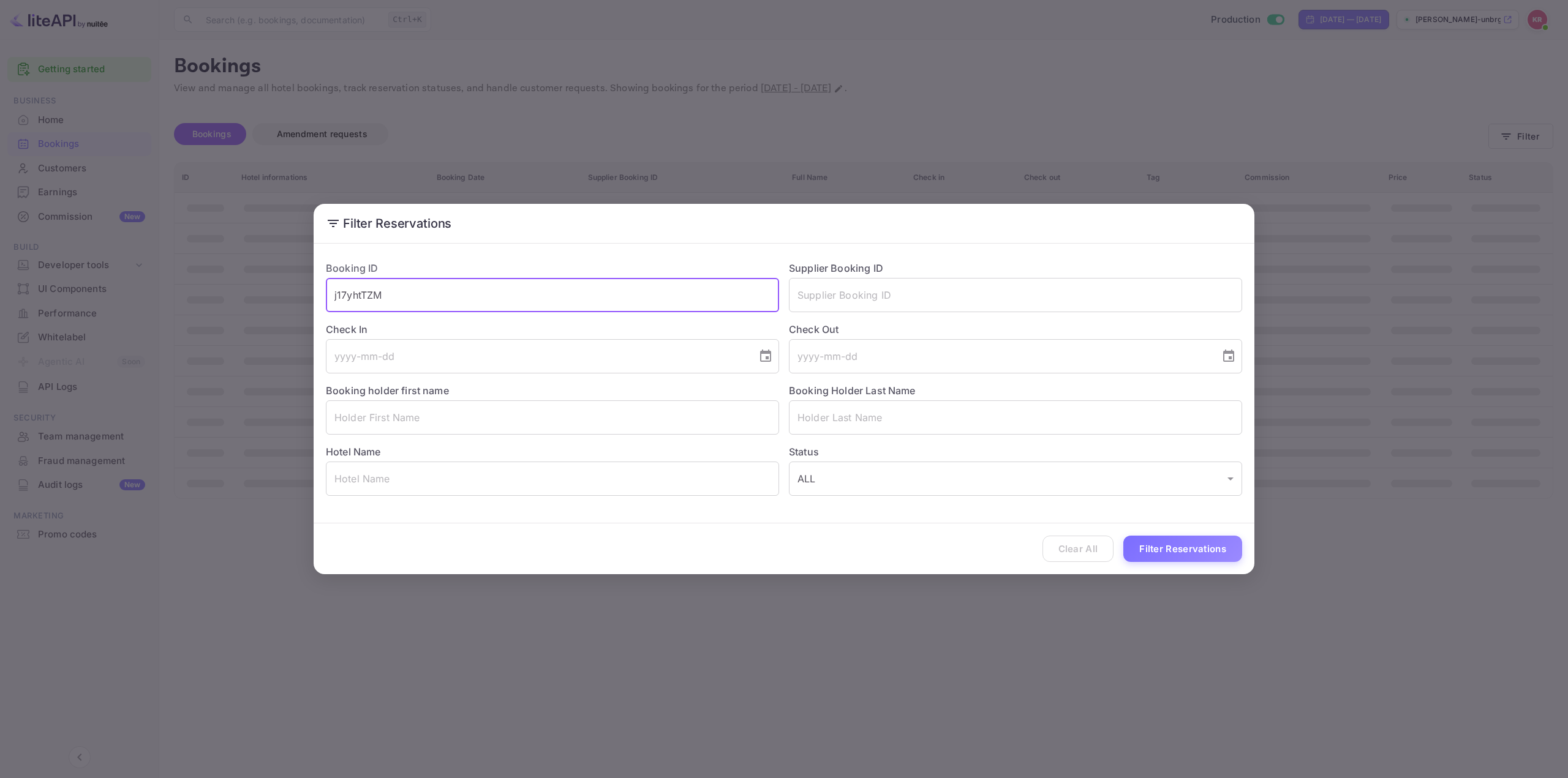
click at [695, 299] on input "j17yhtTZM" at bounding box center [552, 295] width 453 height 34
click at [1175, 547] on button "Filter Reservations" at bounding box center [1183, 549] width 119 height 26
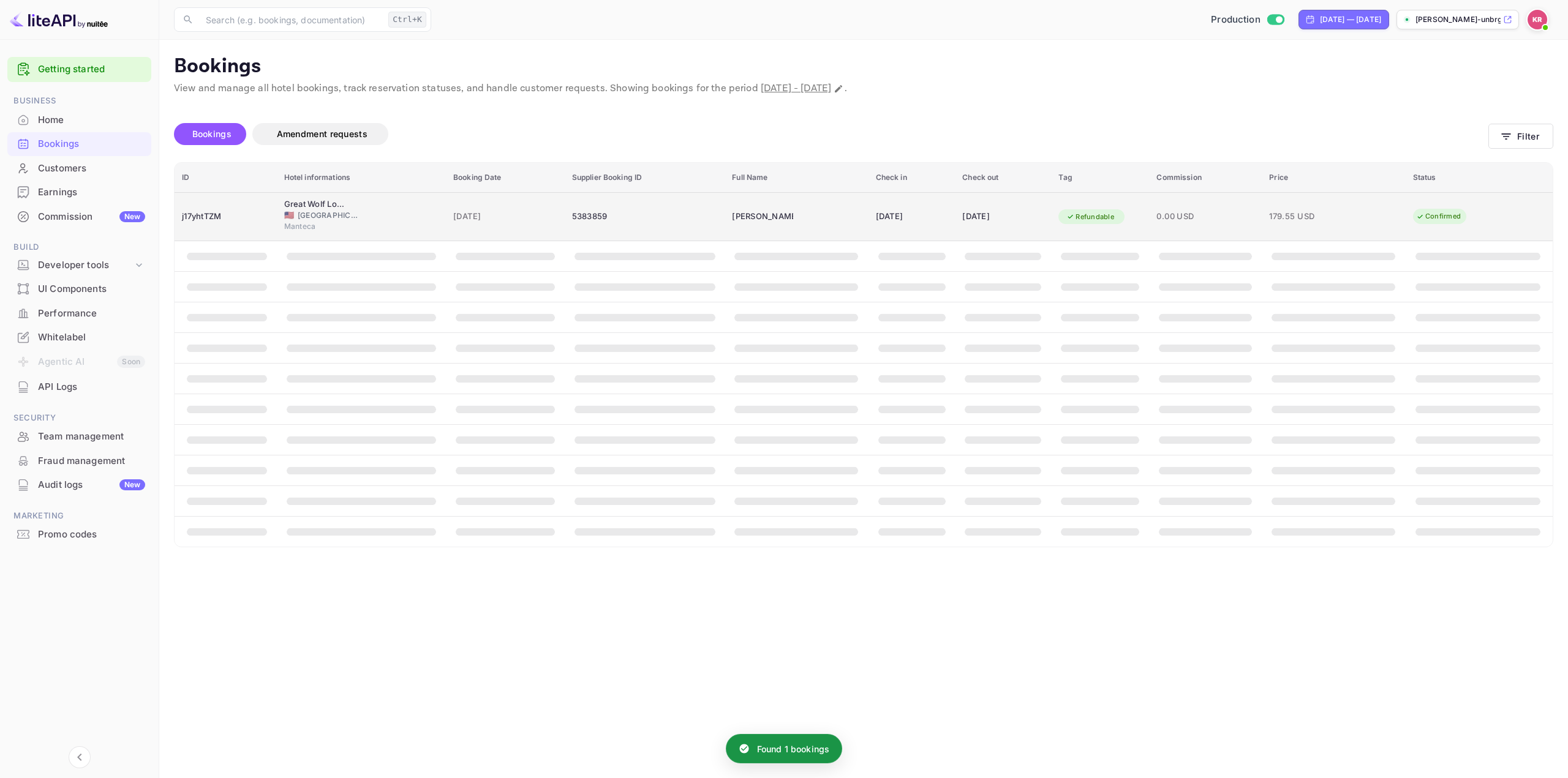
click at [1051, 223] on td "[DATE]" at bounding box center [1003, 217] width 96 height 49
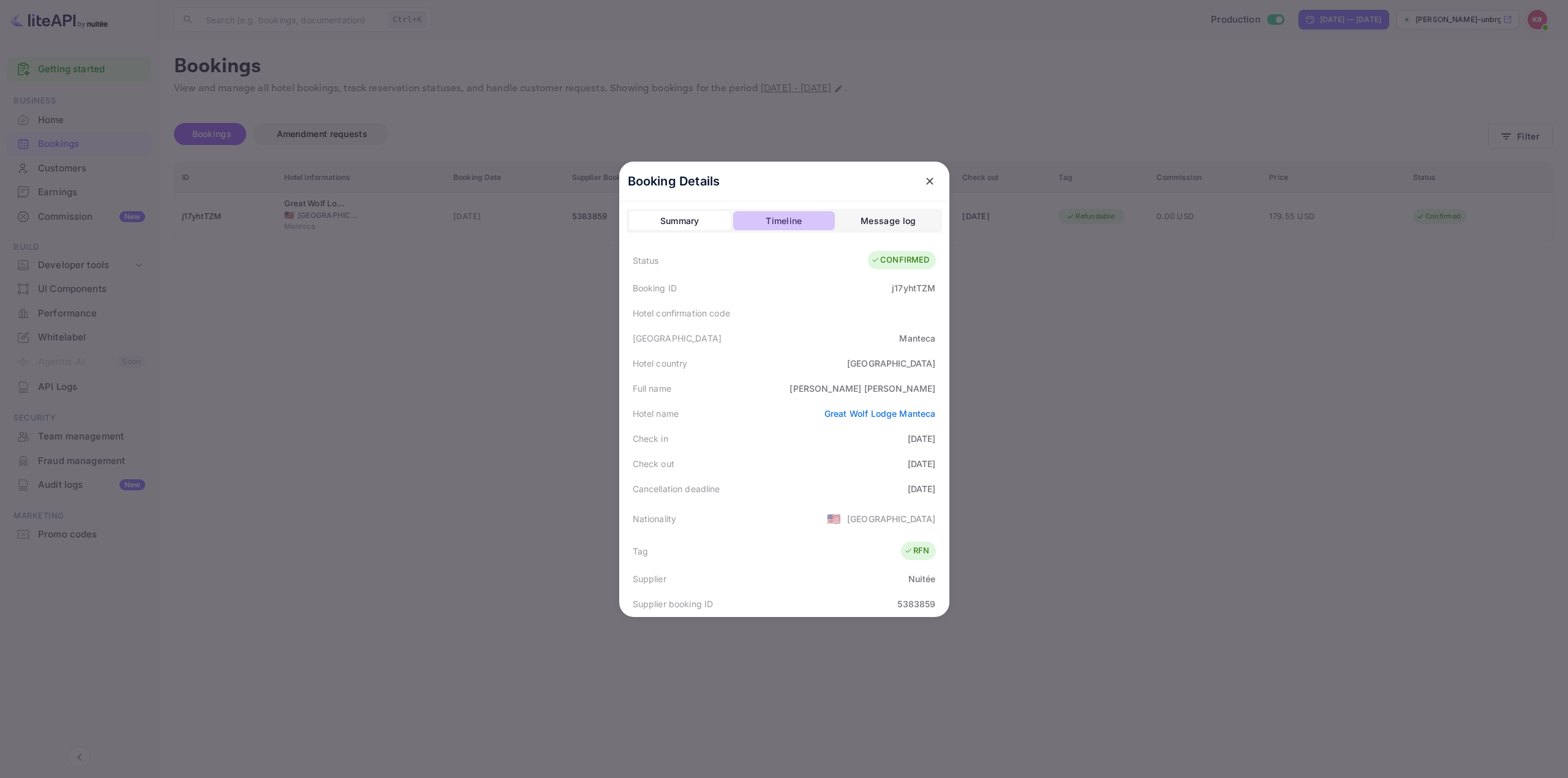
click at [776, 220] on div "Timeline" at bounding box center [784, 221] width 36 height 14
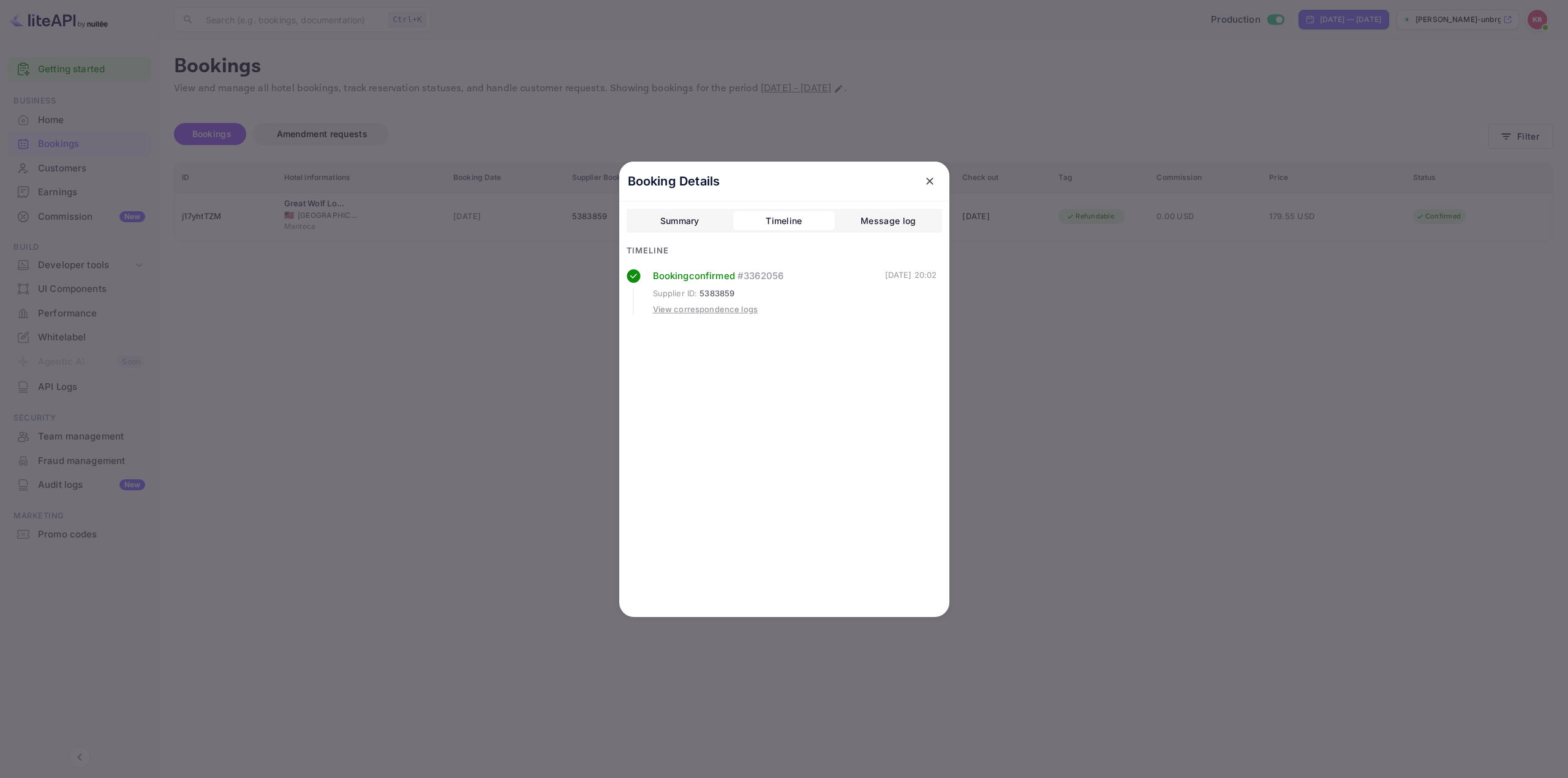
click at [689, 230] on button "Summary" at bounding box center [680, 221] width 101 height 19
